Goal: Find specific page/section: Find specific page/section

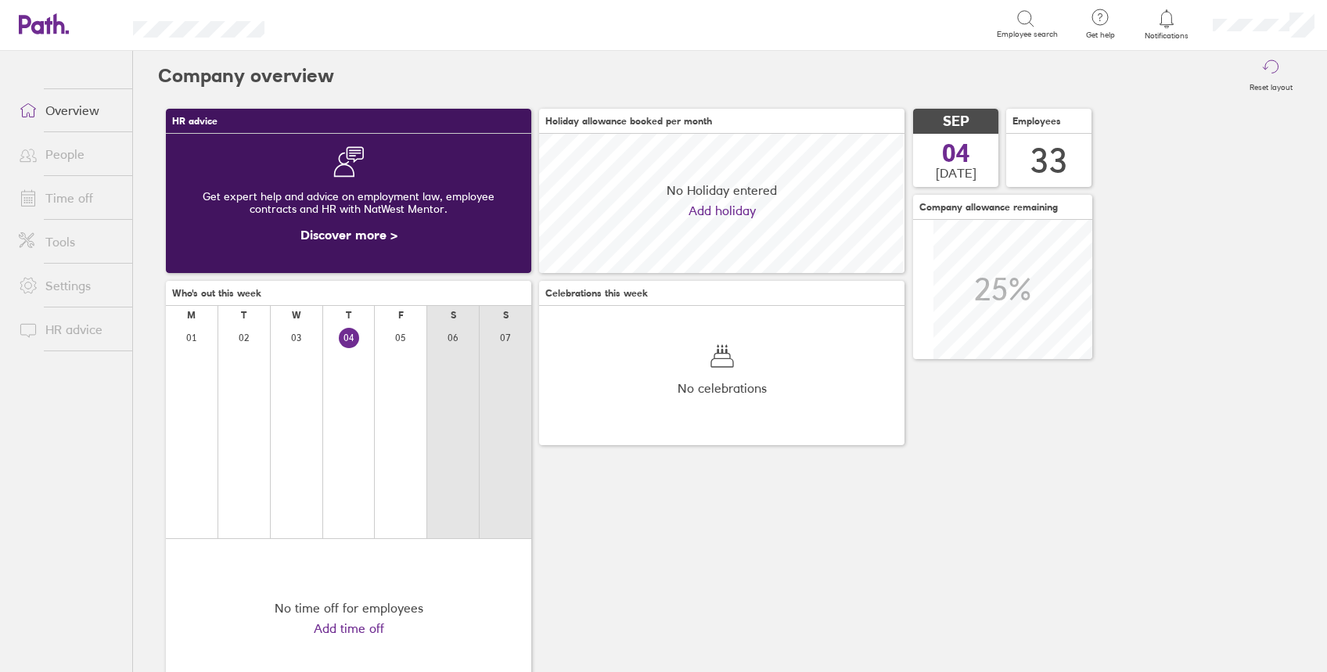
scroll to position [139, 365]
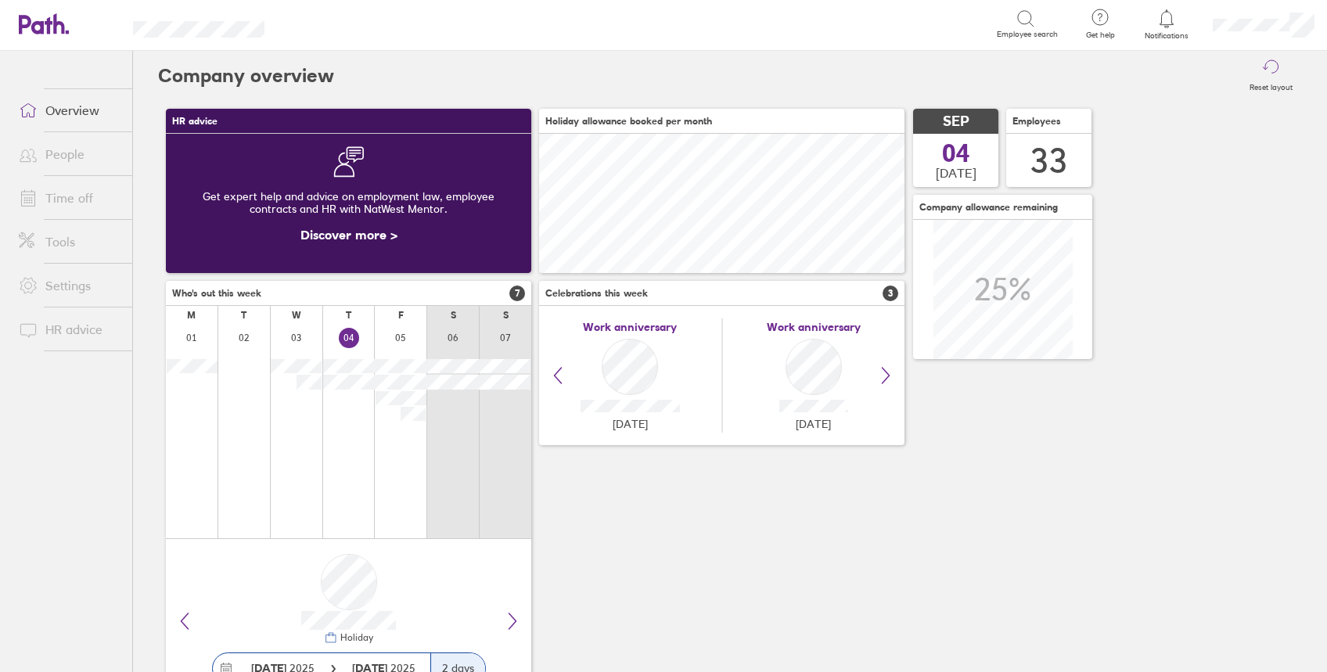
click at [61, 156] on link "People" at bounding box center [69, 153] width 126 height 31
